Goal: Complete application form: Complete application form

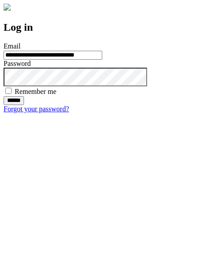
type input "**********"
click at [24, 105] on input "******" at bounding box center [14, 100] width 20 height 9
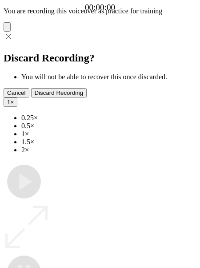
type input "**********"
